Goal: Task Accomplishment & Management: Complete application form

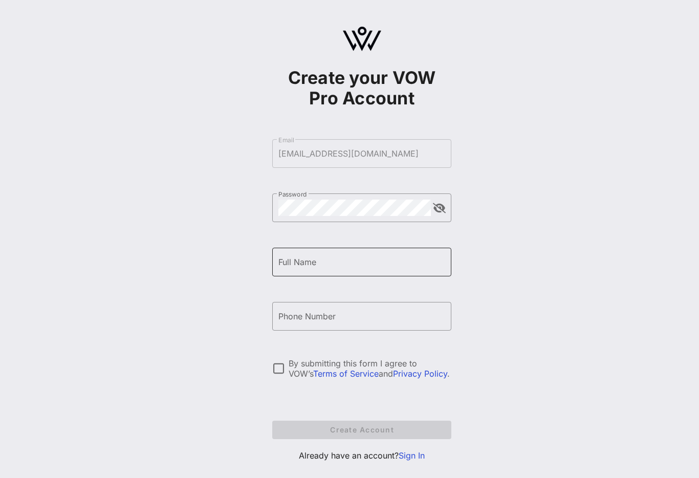
click at [411, 264] on input "Full Name" at bounding box center [362, 262] width 167 height 16
type input "[PERSON_NAME]"
click at [400, 319] on input "Phone Number" at bounding box center [362, 316] width 167 height 16
type input "[PHONE_NUMBER]"
click at [279, 372] on div at bounding box center [278, 368] width 17 height 17
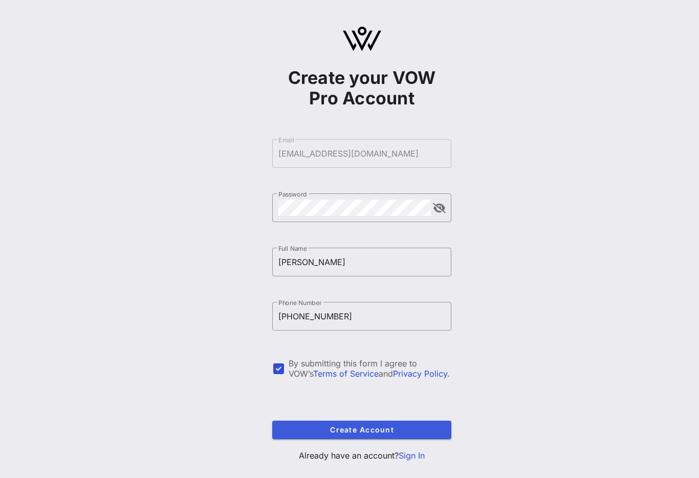
click at [389, 429] on span "Create Account" at bounding box center [362, 429] width 163 height 9
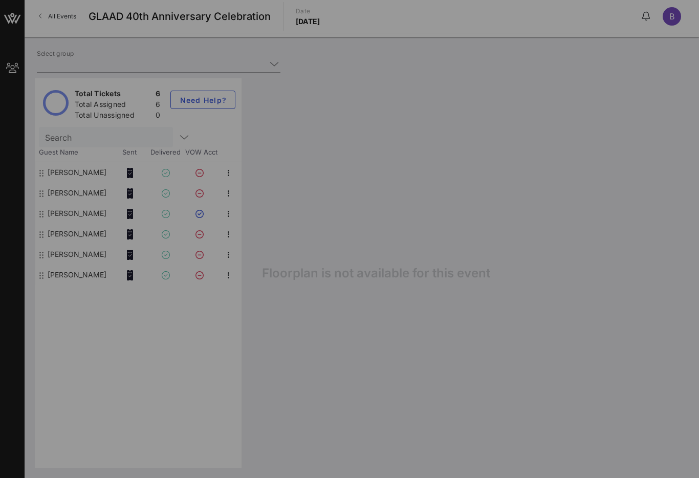
type input "[PERSON_NAME] Insight Strategies ([PERSON_NAME] Insight Strategies) [[PERSON_NA…"
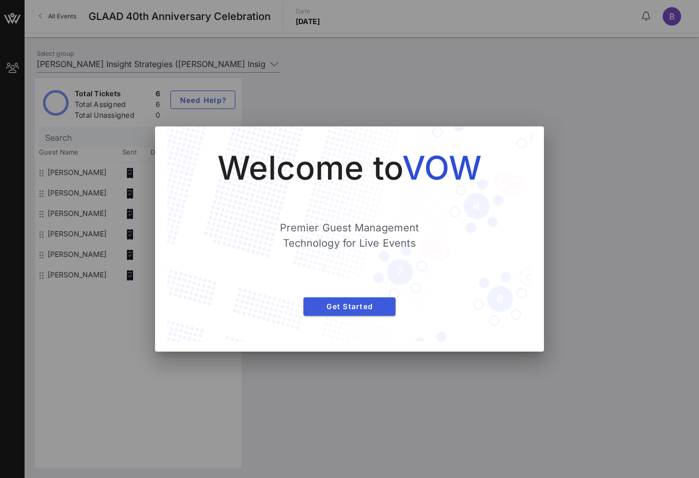
click at [372, 306] on span "Get Started" at bounding box center [350, 306] width 76 height 9
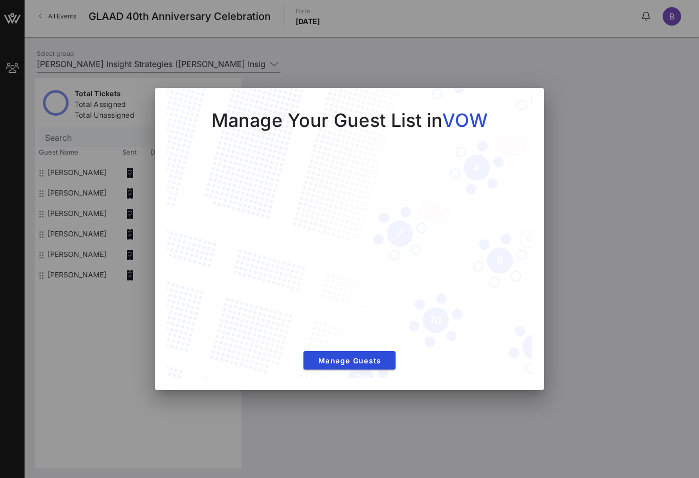
click at [576, 273] on div at bounding box center [349, 239] width 699 height 478
click at [376, 357] on span "Manage Guests" at bounding box center [350, 360] width 76 height 9
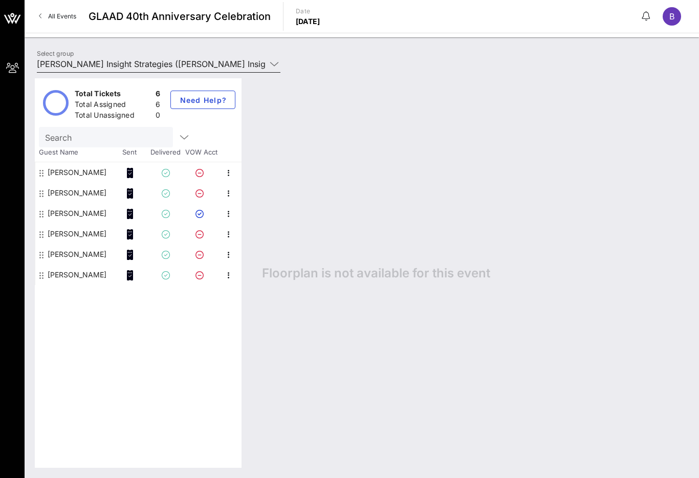
click at [279, 60] on icon at bounding box center [274, 64] width 9 height 12
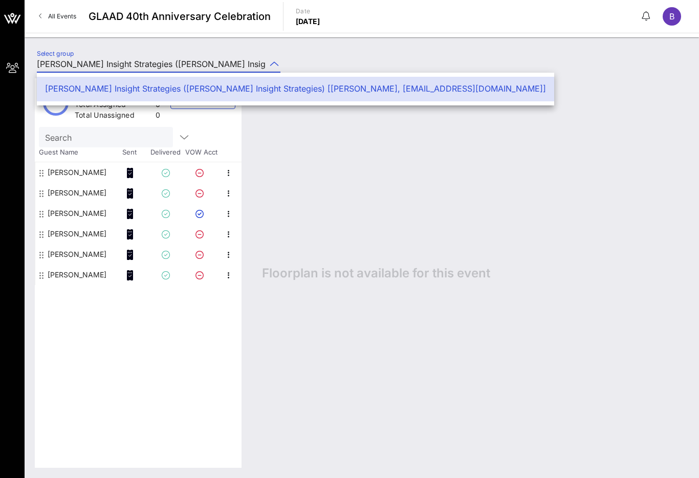
click at [429, 203] on div "Floorplan is not available for this event" at bounding box center [470, 273] width 437 height 390
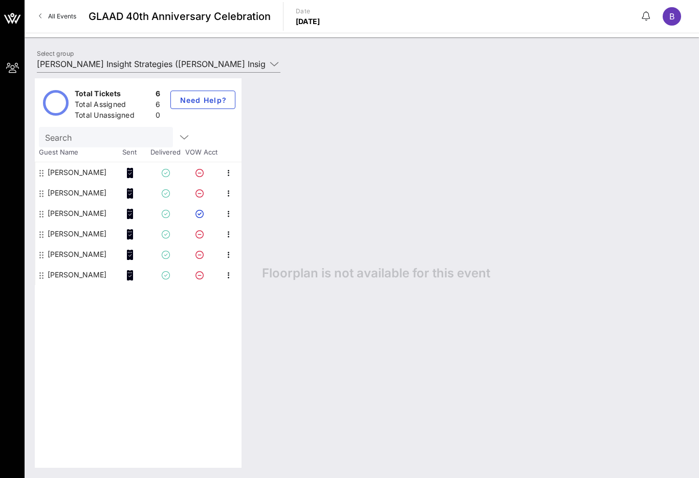
click at [45, 20] on link "All Events" at bounding box center [58, 16] width 50 height 16
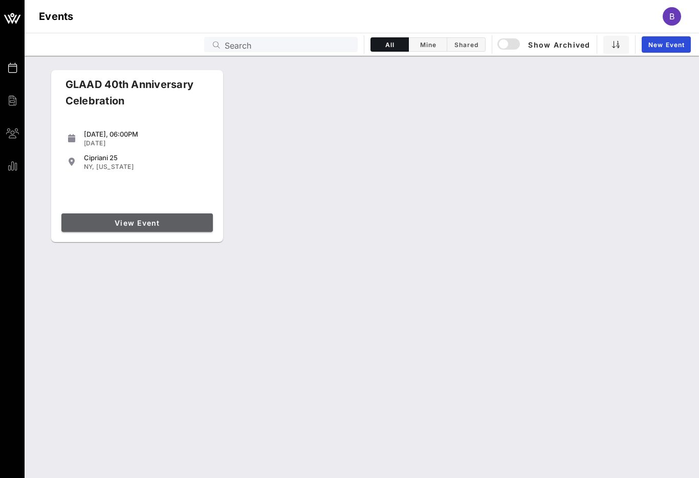
click at [172, 228] on link "View Event" at bounding box center [137, 223] width 152 height 18
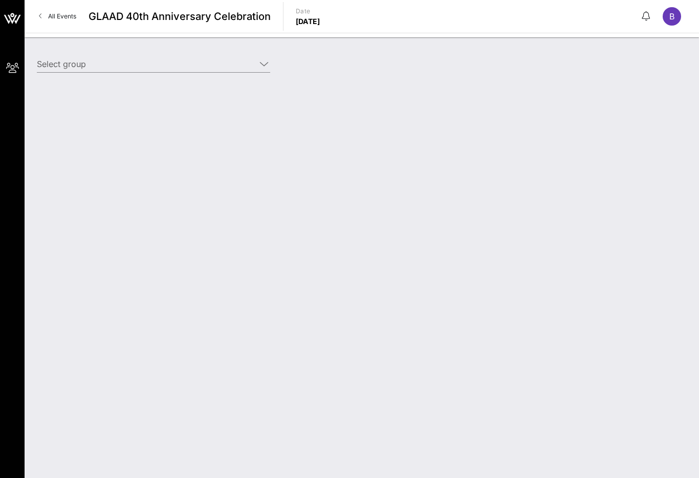
type input "[PERSON_NAME] Insight Strategies ([PERSON_NAME] Insight Strategies) [[PERSON_NA…"
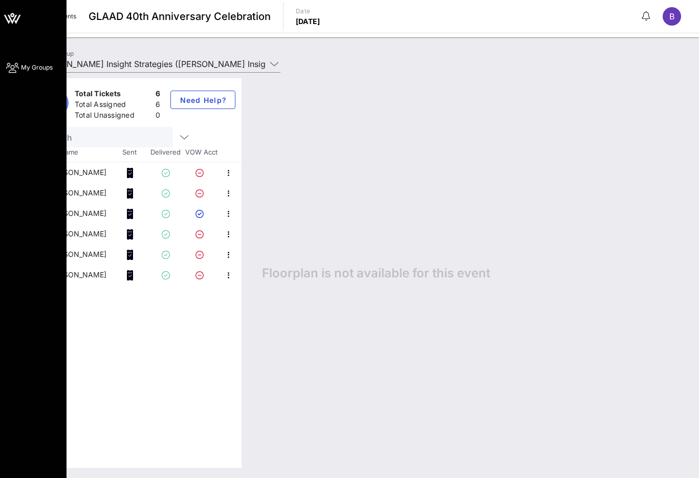
click at [6, 24] on icon at bounding box center [12, 18] width 25 height 25
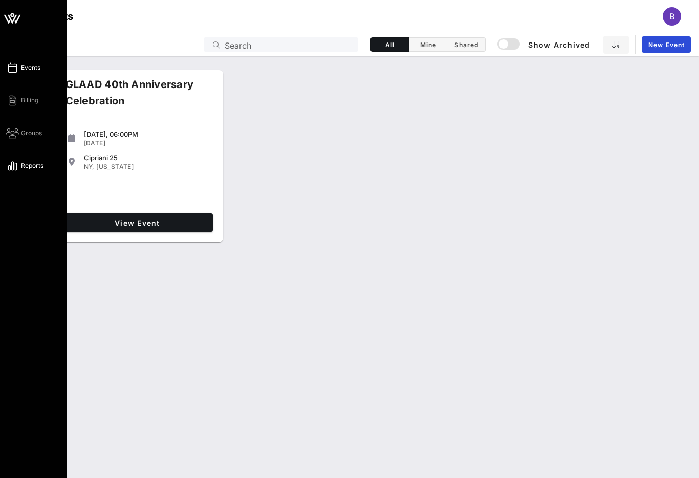
click at [13, 167] on icon at bounding box center [12, 166] width 13 height 2
